Goal: Information Seeking & Learning: Find specific fact

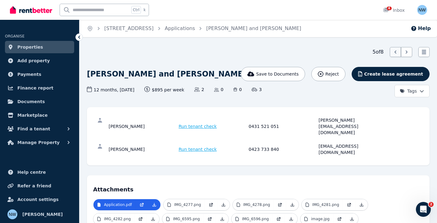
click at [396, 50] on icon at bounding box center [395, 52] width 6 height 6
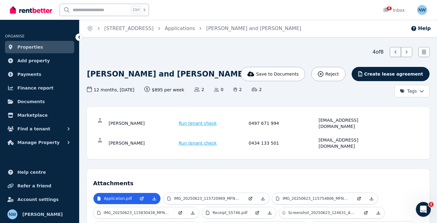
click at [396, 50] on icon at bounding box center [395, 52] width 6 height 6
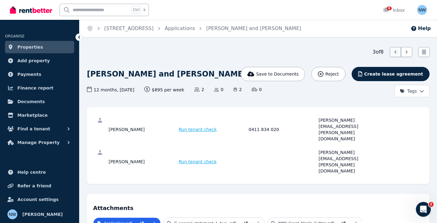
click at [396, 50] on icon at bounding box center [395, 52] width 6 height 6
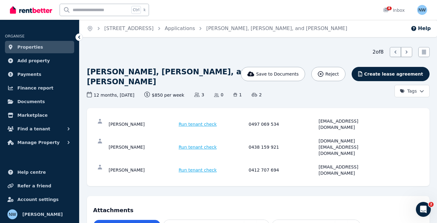
click at [396, 50] on icon at bounding box center [395, 52] width 6 height 6
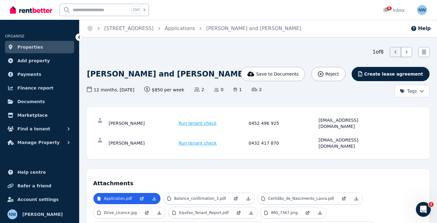
drag, startPoint x: 161, startPoint y: 122, endPoint x: 109, endPoint y: 122, distance: 52.7
click at [109, 122] on div "Vinicius Benevides Kohn" at bounding box center [143, 123] width 68 height 12
copy div "Vinicius Benevides Kohn"
drag, startPoint x: 88, startPoint y: 73, endPoint x: 114, endPoint y: 72, distance: 26.4
click at [114, 72] on h1 "Vinicius Benevides Kohn and Laura Vianna" at bounding box center [166, 74] width 159 height 10
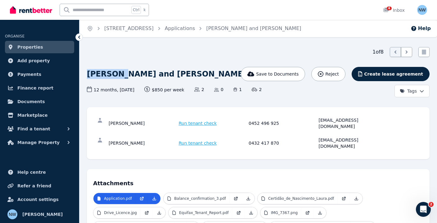
copy h1 "Vinicius"
drag, startPoint x: 154, startPoint y: 73, endPoint x: 170, endPoint y: 77, distance: 16.6
click at [170, 77] on h1 "Vinicius Benevides Kohn and Laura Vianna" at bounding box center [166, 74] width 159 height 10
copy h1 "Kohn"
drag, startPoint x: 146, startPoint y: 134, endPoint x: 107, endPoint y: 134, distance: 39.1
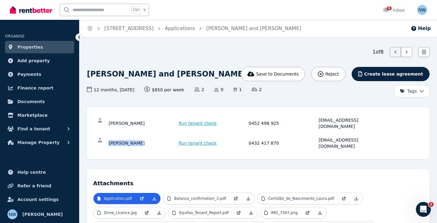
click at [107, 134] on div "Laura Vianna Run tenant check 0432 417 870 laurarvianna@gmail.com" at bounding box center [258, 143] width 330 height 20
copy div "Laura Vianna"
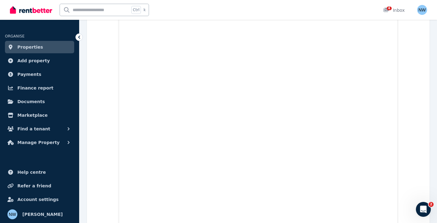
scroll to position [3495, 0]
